Goal: Information Seeking & Learning: Understand process/instructions

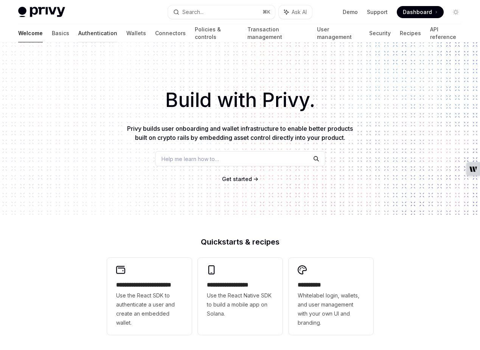
click at [78, 33] on link "Authentication" at bounding box center [97, 33] width 39 height 18
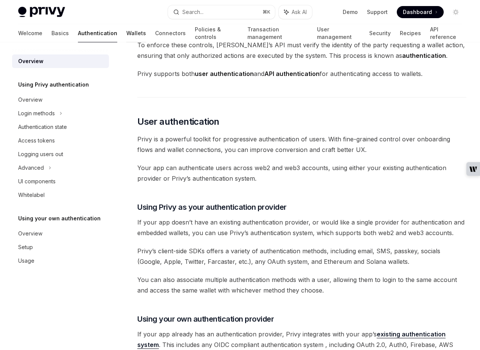
scroll to position [76, 0]
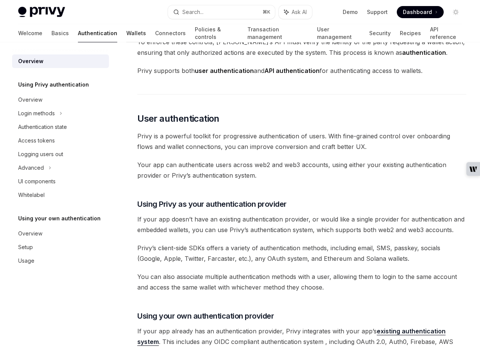
click at [126, 35] on link "Wallets" at bounding box center [136, 33] width 20 height 18
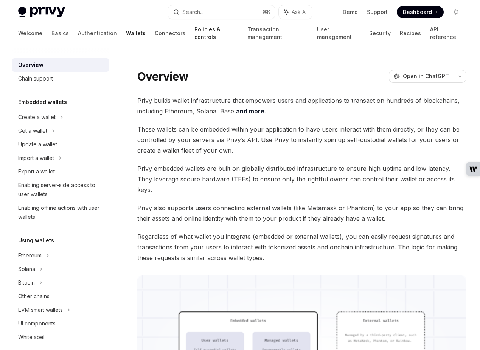
click at [194, 37] on link "Policies & controls" at bounding box center [216, 33] width 44 height 18
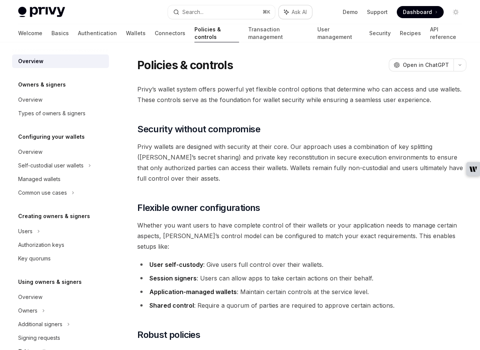
type textarea "*"
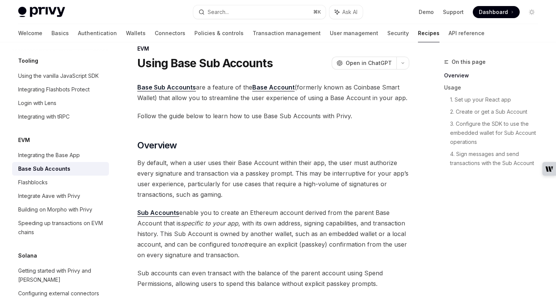
scroll to position [998, 0]
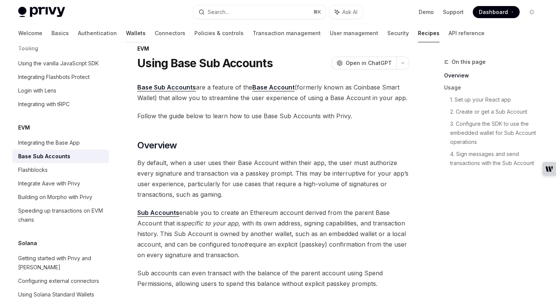
click at [126, 34] on link "Wallets" at bounding box center [136, 33] width 20 height 18
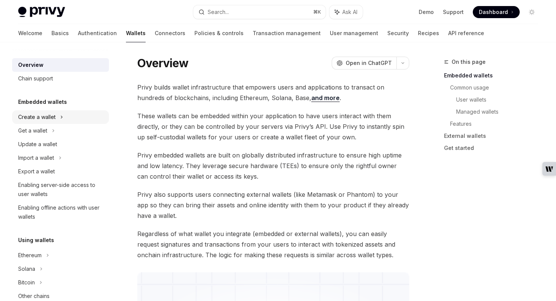
click at [41, 117] on div "Create a wallet" at bounding box center [36, 117] width 37 height 9
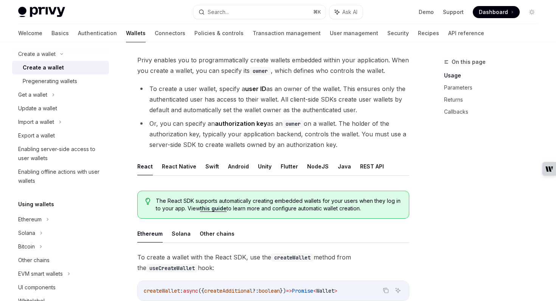
scroll to position [63, 0]
click at [194, 36] on link "Policies & controls" at bounding box center [218, 33] width 49 height 18
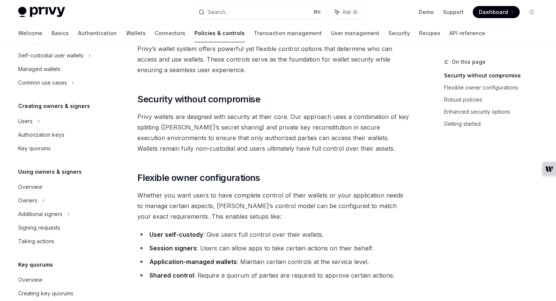
scroll to position [108, 0]
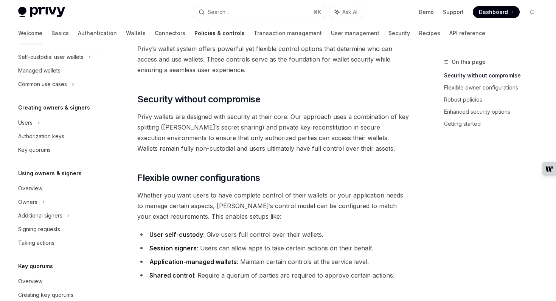
type textarea "*"
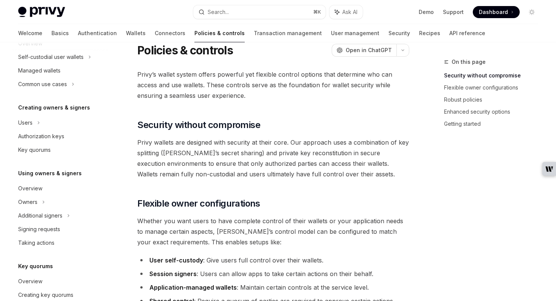
scroll to position [14, 0]
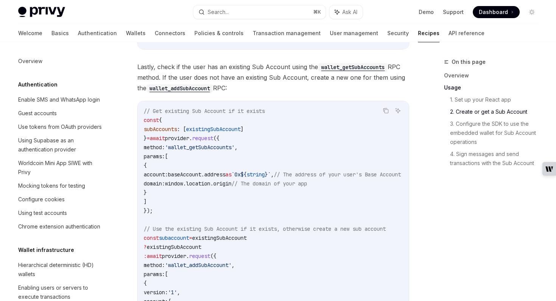
scroll to position [909, 0]
click at [126, 34] on link "Wallets" at bounding box center [136, 33] width 20 height 18
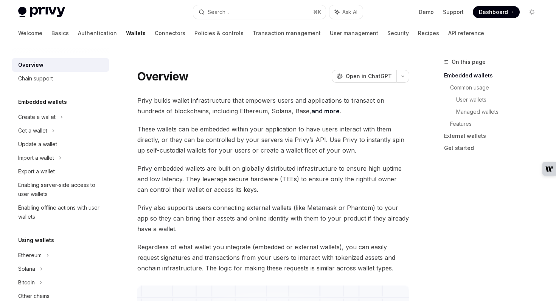
scroll to position [33, 0]
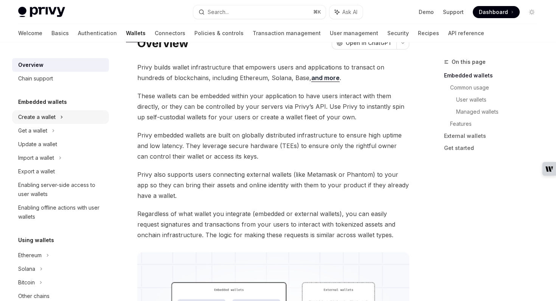
click at [34, 116] on div "Create a wallet" at bounding box center [36, 117] width 37 height 9
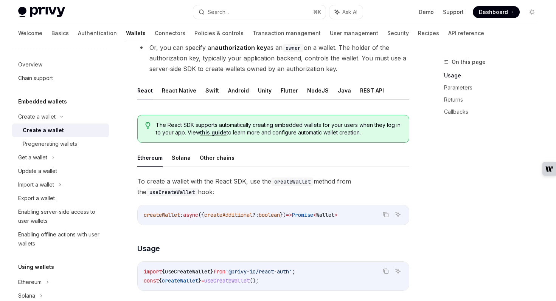
scroll to position [121, 0]
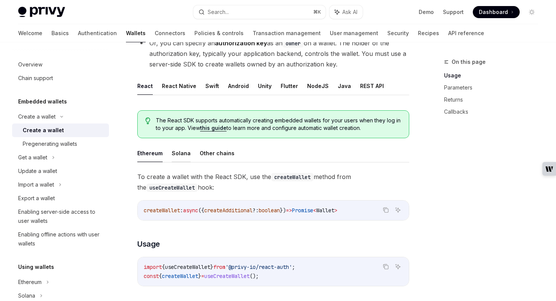
click at [182, 156] on button "Solana" at bounding box center [181, 153] width 19 height 18
click at [155, 153] on button "Ethereum" at bounding box center [149, 153] width 25 height 18
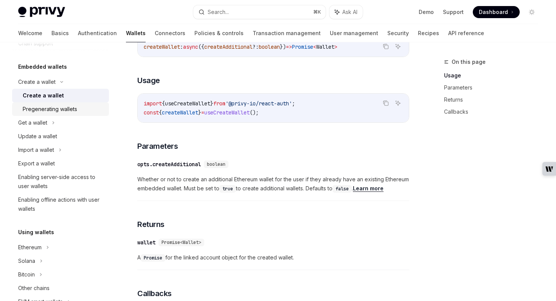
scroll to position [256, 0]
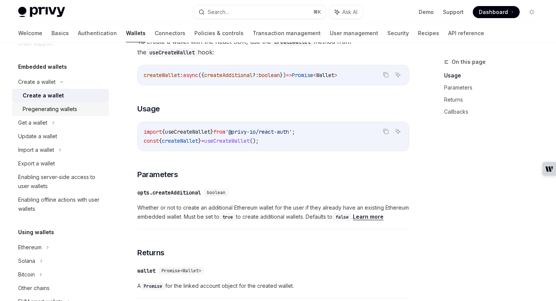
click at [40, 104] on link "Pregenerating wallets" at bounding box center [60, 109] width 97 height 14
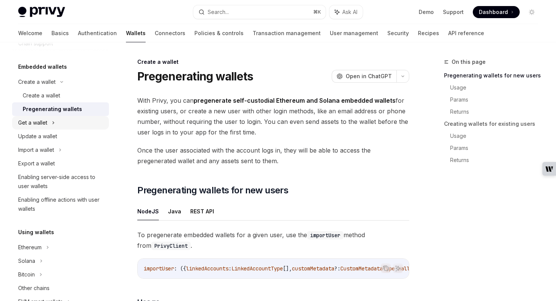
click at [36, 121] on div "Get a wallet" at bounding box center [32, 122] width 29 height 9
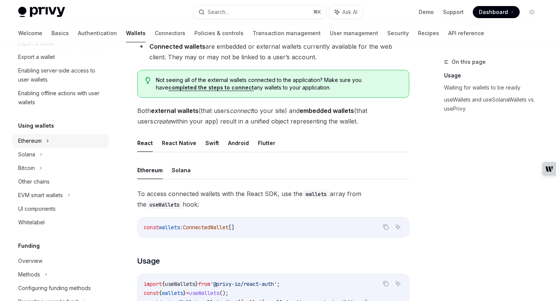
scroll to position [180, 0]
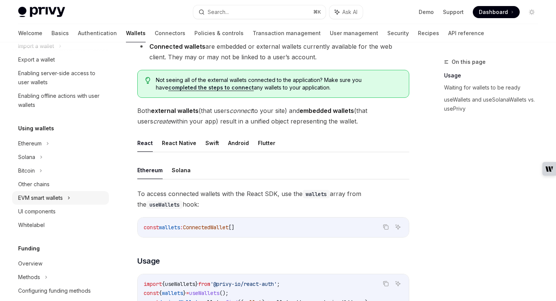
click at [50, 200] on div "EVM smart wallets" at bounding box center [40, 197] width 45 height 9
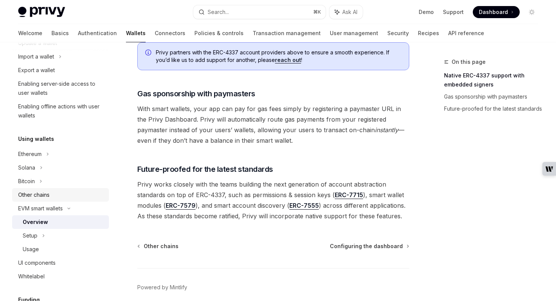
scroll to position [169, 0]
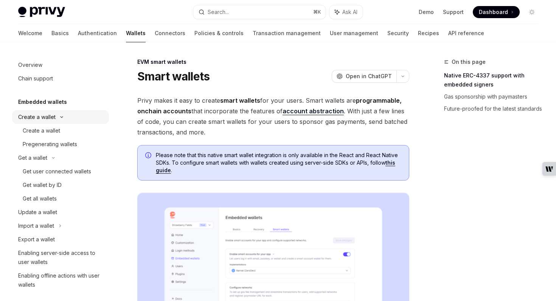
click at [34, 116] on div "Create a wallet" at bounding box center [36, 117] width 37 height 9
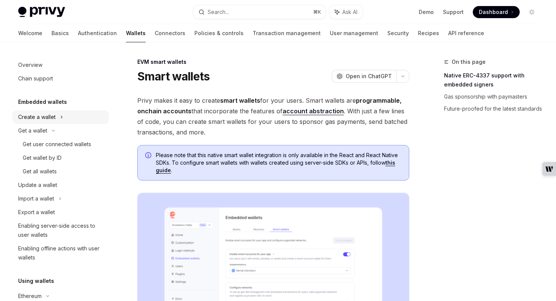
click at [35, 120] on div "Create a wallet" at bounding box center [36, 117] width 37 height 9
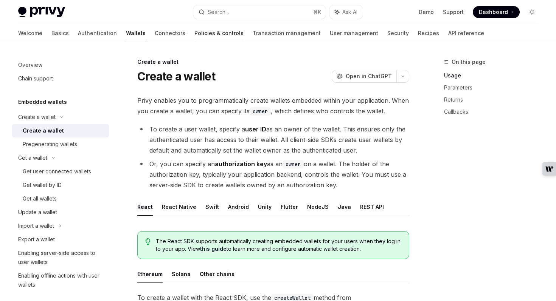
click at [194, 34] on link "Policies & controls" at bounding box center [218, 33] width 49 height 18
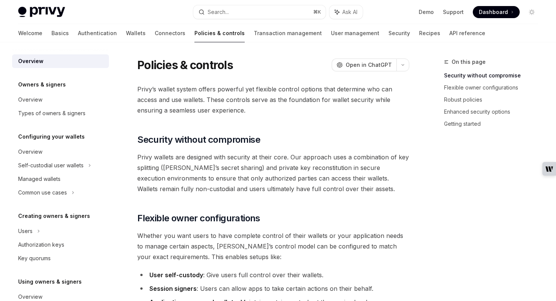
type textarea "*"
